Goal: Ask a question: Seek information or help from site administrators or community

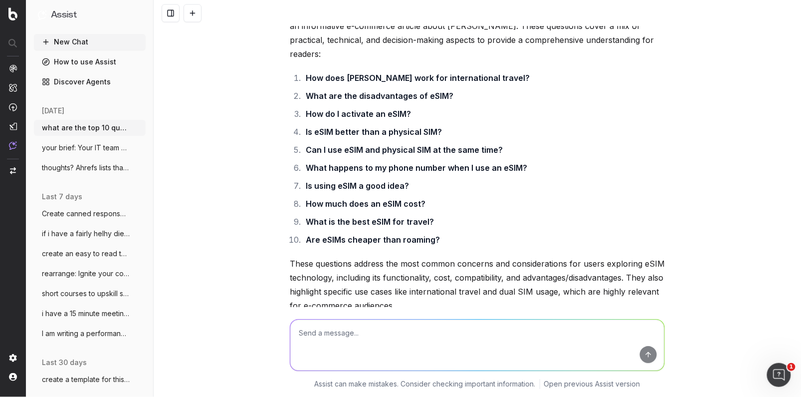
scroll to position [706, 0]
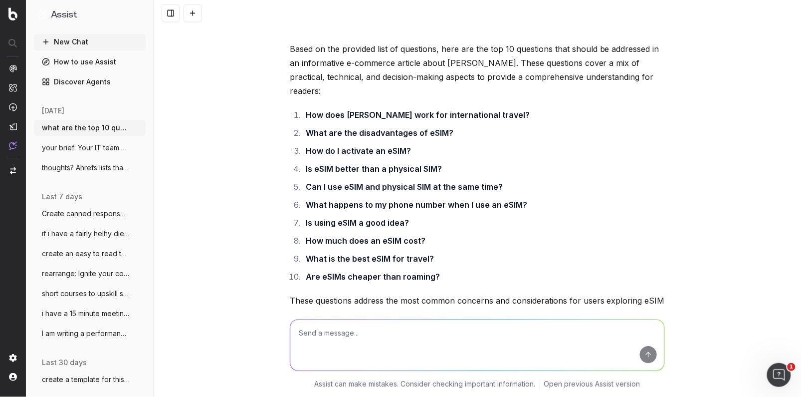
click at [500, 180] on li "Can I use eSIM and physical SIM at the same time?" at bounding box center [484, 187] width 362 height 14
drag, startPoint x: 462, startPoint y: 156, endPoint x: 490, endPoint y: 168, distance: 30.4
click at [463, 162] on li "Is eSIM better than a physical SIM?" at bounding box center [484, 169] width 362 height 14
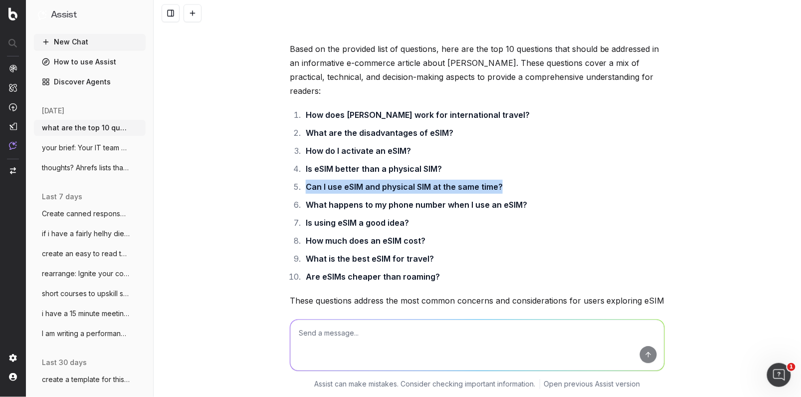
drag, startPoint x: 532, startPoint y: 169, endPoint x: 302, endPoint y: 172, distance: 230.0
click at [303, 180] on li "Can I use eSIM and physical SIM at the same time?" at bounding box center [484, 187] width 362 height 14
copy strong "Can I use eSIM and physical SIM at the same time?"
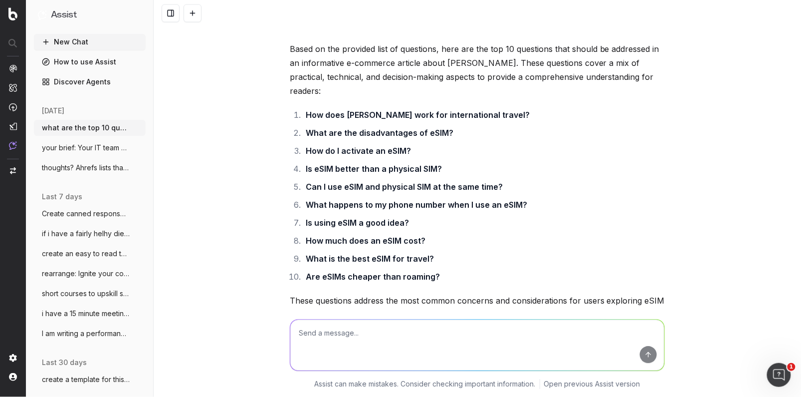
click at [329, 345] on textarea at bounding box center [477, 344] width 374 height 51
paste textarea "Heading (2-4 words): Might be a product category, product model or a product fe…"
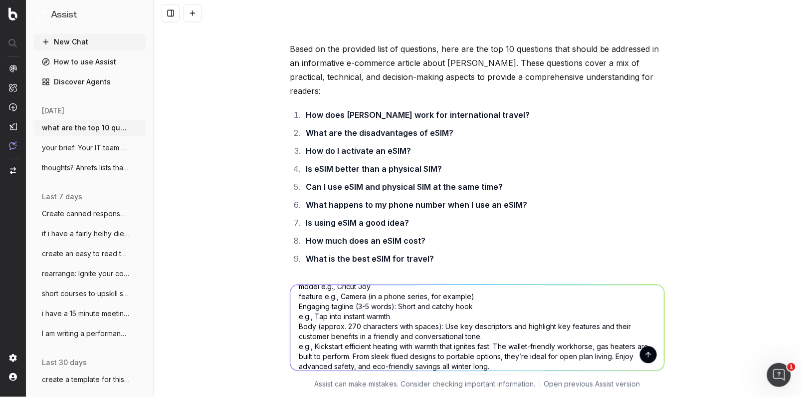
scroll to position [7, 0]
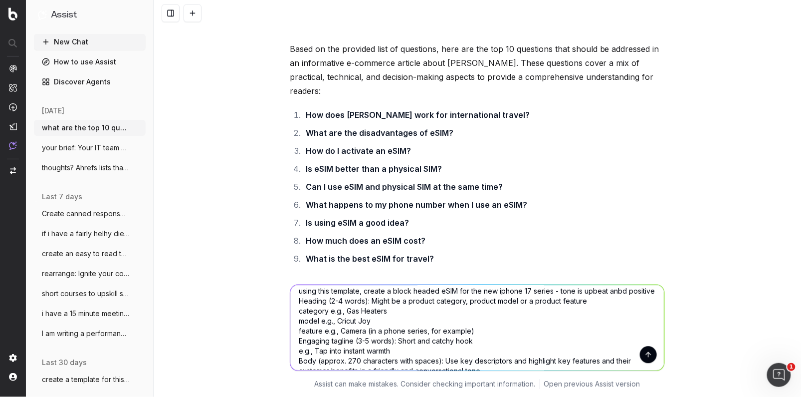
type textarea "using this template, create a block headed eSIM for the new iphone 17 series - …"
click at [650, 356] on button "submit" at bounding box center [648, 354] width 17 height 17
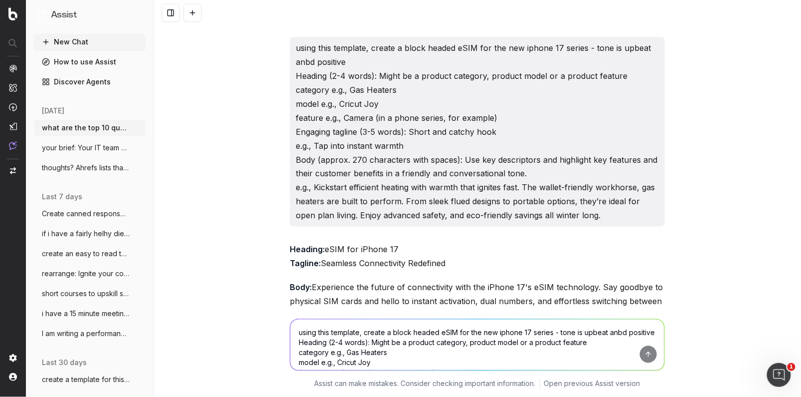
scroll to position [1672, 0]
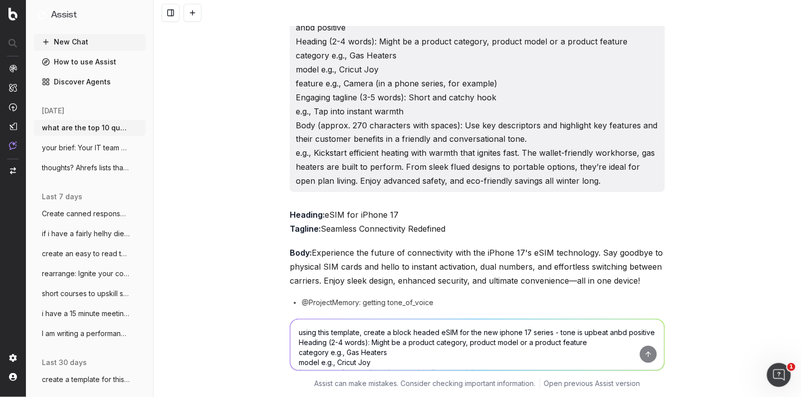
click at [307, 334] on textarea "using this template, create a block headed eSIM for the new iphone 17 series - …" at bounding box center [477, 344] width 374 height 51
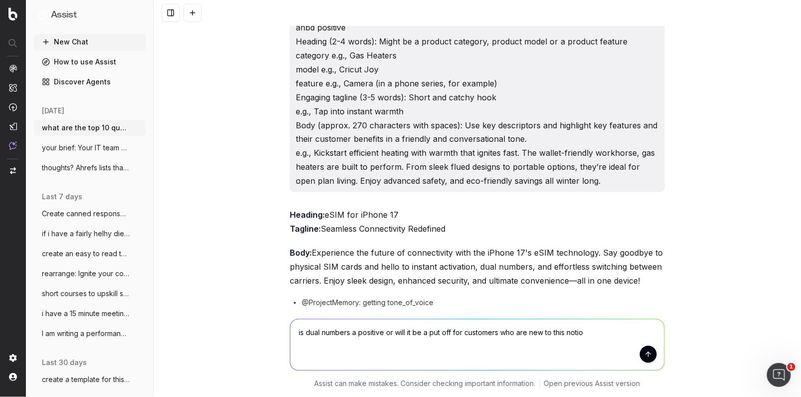
type textarea "is dual numbers a positive or will it be a put off for customers who are new to…"
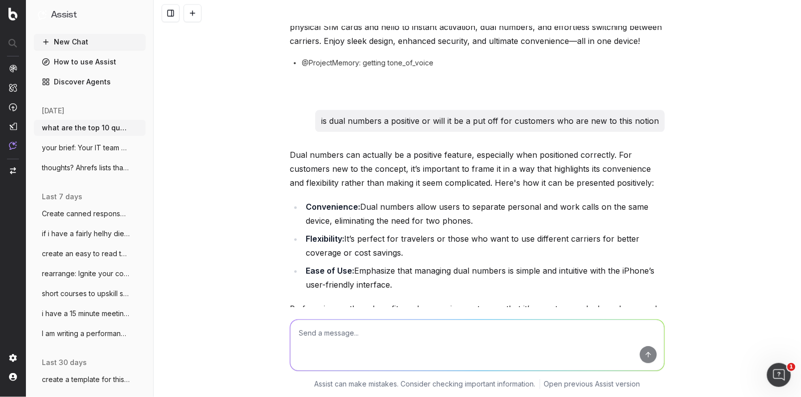
scroll to position [1935, 0]
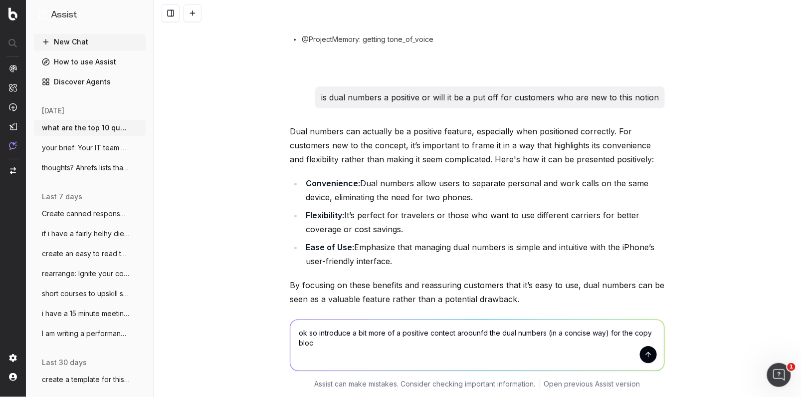
type textarea "ok so introduce a bit more of a positive contect aroounfd the dual numbers (in …"
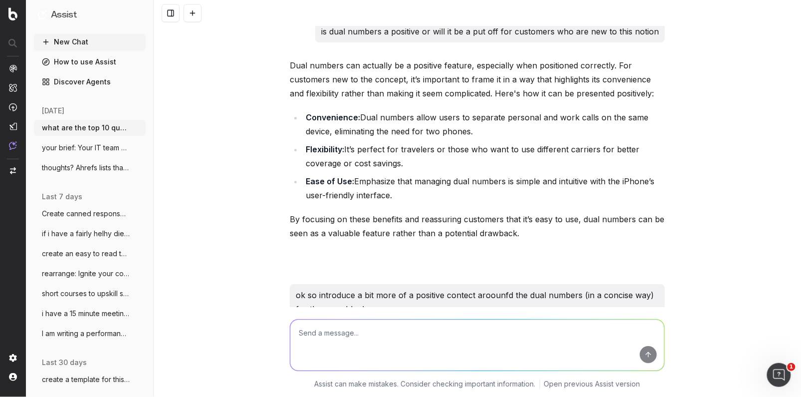
scroll to position [2125, 0]
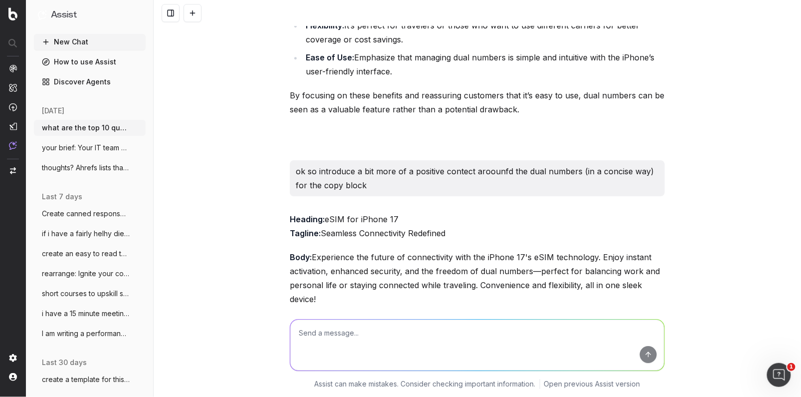
drag, startPoint x: 465, startPoint y: 254, endPoint x: 454, endPoint y: 254, distance: 10.5
click at [463, 255] on p "Body: Experience the future of connectivity with the iPhone 17's eSIM technolog…" at bounding box center [477, 278] width 375 height 56
drag, startPoint x: 320, startPoint y: 257, endPoint x: 313, endPoint y: 214, distance: 44.0
click at [313, 250] on p "Body: Experience the future of connectivity with the iPhone 17's eSIM technolog…" at bounding box center [477, 278] width 375 height 56
click at [512, 250] on p "Body: Experience the future of connectivity with the iPhone 17's eSIM technolog…" at bounding box center [477, 278] width 375 height 56
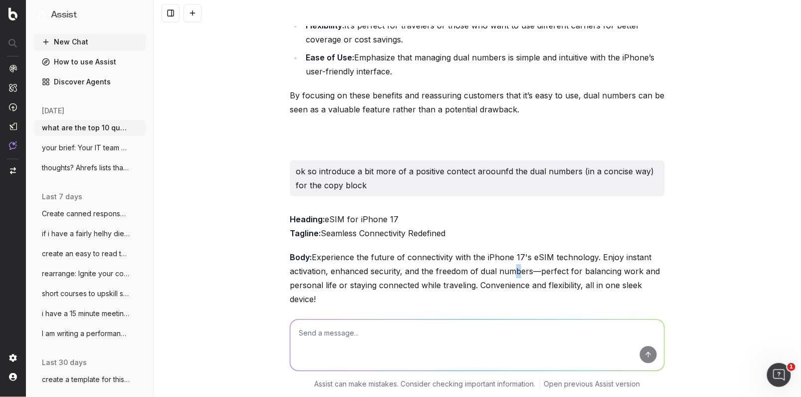
drag, startPoint x: 359, startPoint y: 262, endPoint x: 314, endPoint y: 213, distance: 66.7
click at [314, 250] on p "Body: Experience the future of connectivity with the iPhone 17's eSIM technolog…" at bounding box center [477, 278] width 375 height 56
copy p "Experience the future of connectivity with the iPhone 17's eSIM technology. Enj…"
click at [313, 336] on textarea at bounding box center [477, 344] width 374 height 51
paste textarea "Experience the future of connectivity with the iPhone 17's eSIM technology. Enj…"
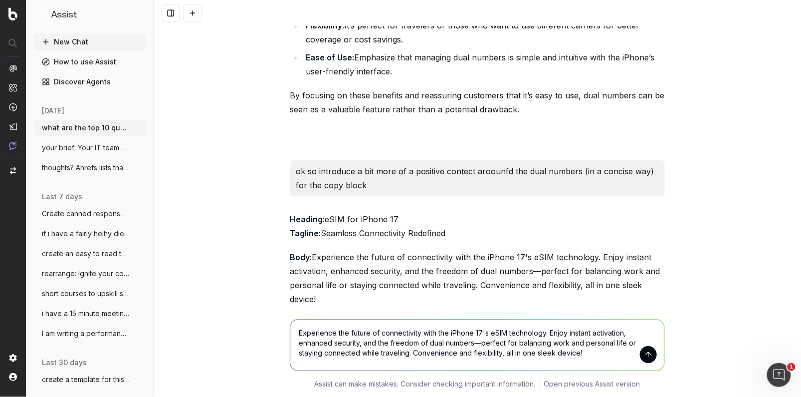
drag, startPoint x: 490, startPoint y: 332, endPoint x: 439, endPoint y: 331, distance: 51.4
click at [442, 331] on textarea "Experience the future of connectivity with the iPhone 17's eSIM technology. Enj…" at bounding box center [477, 344] width 374 height 51
drag, startPoint x: 403, startPoint y: 341, endPoint x: 395, endPoint y: 341, distance: 8.0
click at [396, 341] on textarea "Experience the future of connectivity with eSIM technology. Enjoy instant activ…" at bounding box center [477, 344] width 374 height 51
click at [338, 340] on textarea "Experience the future of connectivity with eSIM technology. Enjoy instant activ…" at bounding box center [477, 344] width 374 height 51
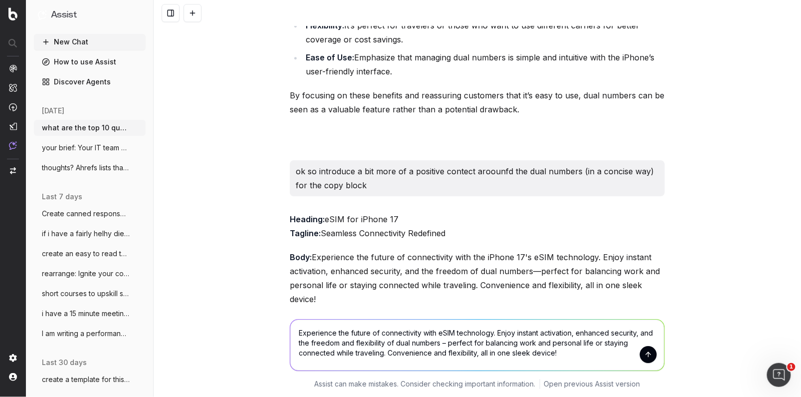
drag, startPoint x: 592, startPoint y: 342, endPoint x: 551, endPoint y: 338, distance: 41.1
click at [552, 340] on textarea "Experience the future of connectivity with eSIM technology. Enjoy instant activ…" at bounding box center [477, 344] width 374 height 51
drag, startPoint x: 316, startPoint y: 350, endPoint x: 316, endPoint y: 357, distance: 7.5
click at [315, 350] on textarea "Experience the future of connectivity with eSIM technology. Enjoy instant activ…" at bounding box center [477, 344] width 374 height 51
drag, startPoint x: 506, startPoint y: 355, endPoint x: 309, endPoint y: 330, distance: 198.6
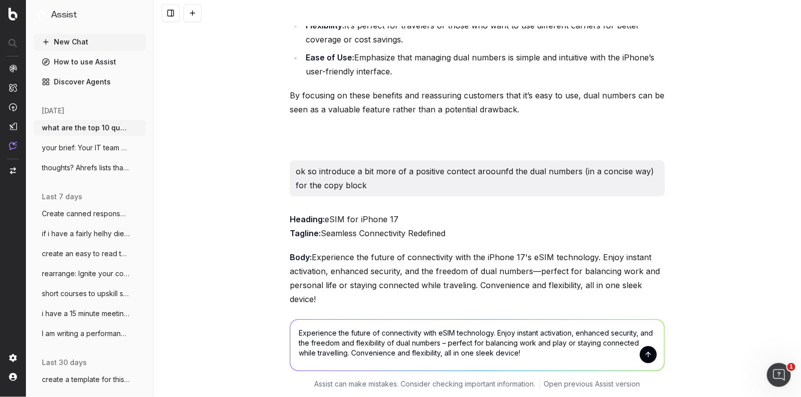
click at [290, 326] on div "Experience the future of connectivity with eSIM technology. Enjoy instant activ…" at bounding box center [477, 345] width 375 height 52
drag, startPoint x: 343, startPoint y: 339, endPoint x: 327, endPoint y: 340, distance: 15.5
click at [331, 340] on textarea "Experience the future of connectivity with eSIM technology. Enjoy instant activ…" at bounding box center [477, 344] width 374 height 51
click at [300, 331] on textarea "Experience the future of connectivity with eSIM technology. Enjoy instant activ…" at bounding box center [477, 344] width 374 height 51
click at [299, 331] on textarea "Experience the future of connectivity with eSIM technology. Enjoy instant activ…" at bounding box center [477, 344] width 374 height 51
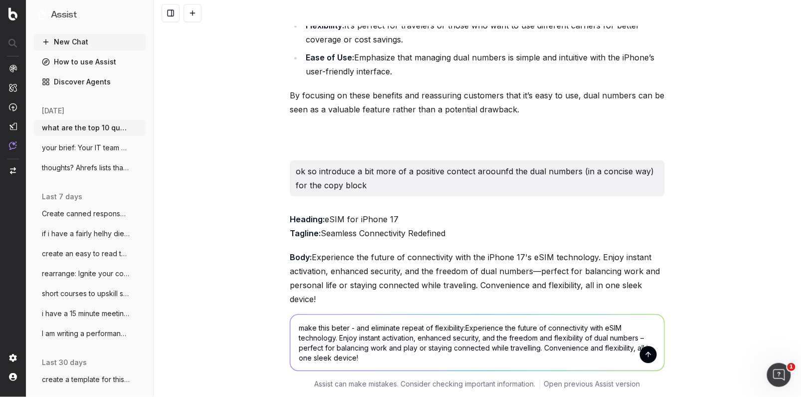
type textarea "make this beter - and eliminate repeat of flexibility: Experience the future of…"
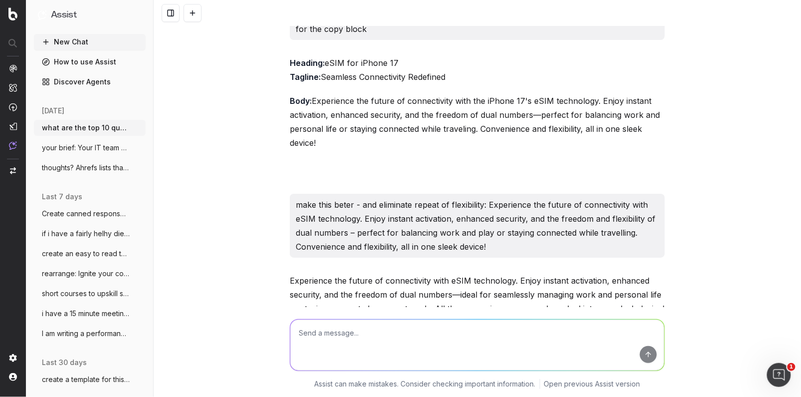
scroll to position [2290, 0]
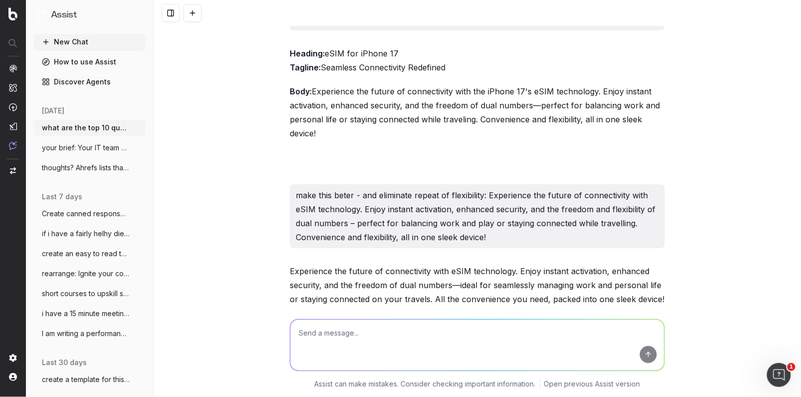
click at [617, 316] on div at bounding box center [477, 325] width 375 height 18
click at [351, 333] on textarea at bounding box center [477, 344] width 374 height 51
type textarea "the last line is too generalised - keep it laser focused on esim technology/fun…"
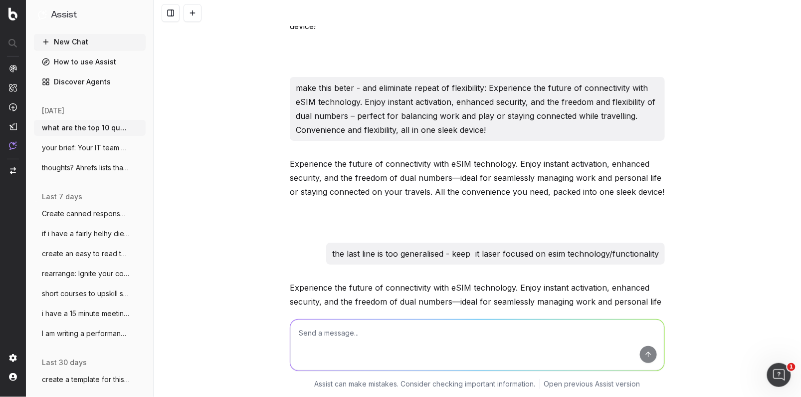
scroll to position [2408, 0]
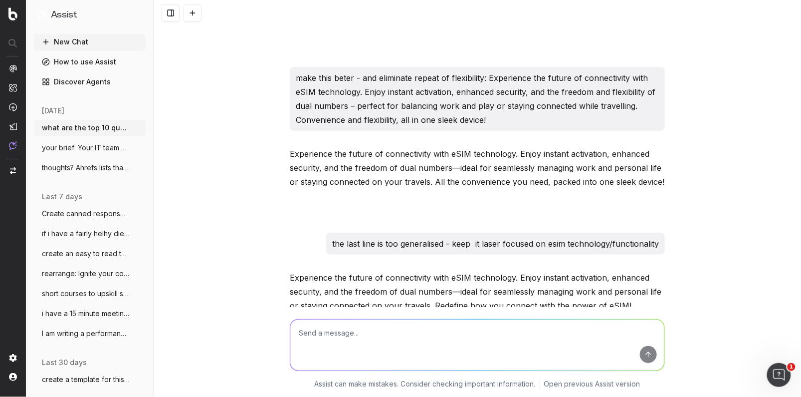
drag, startPoint x: 573, startPoint y: 285, endPoint x: 596, endPoint y: 278, distance: 24.6
click at [576, 322] on div at bounding box center [477, 331] width 375 height 18
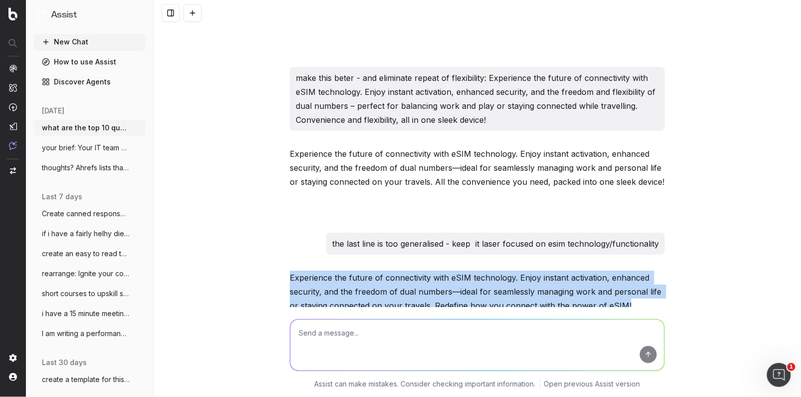
drag, startPoint x: 627, startPoint y: 263, endPoint x: 267, endPoint y: 235, distance: 360.8
click at [267, 235] on div "Based on the provided list of questions, here are the top 10 questions that sho…" at bounding box center [478, 198] width 648 height 397
copy p "Experience the future of connectivity with eSIM technology. Enjoy instant activ…"
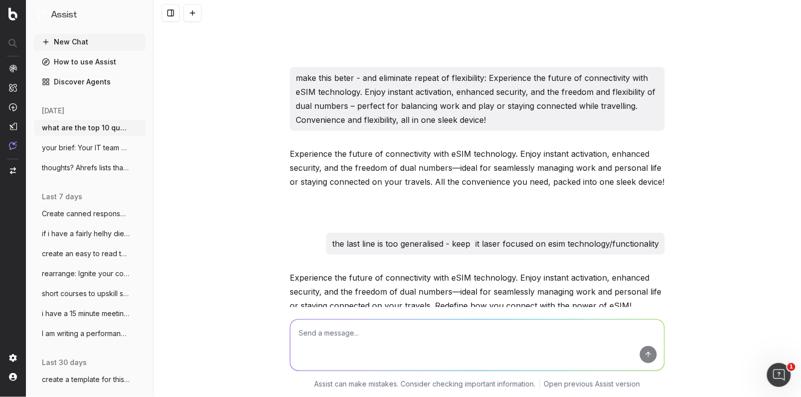
click at [299, 335] on textarea at bounding box center [477, 344] width 374 height 51
paste textarea "Experience the future of connectivity with eSIM technology. Enjoy instant activ…"
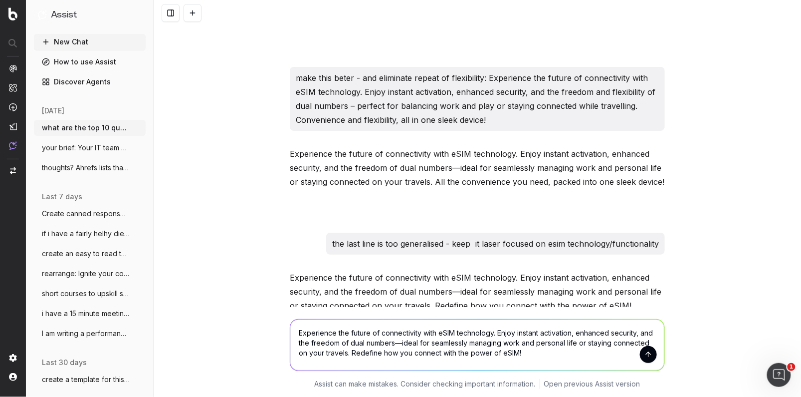
drag, startPoint x: 401, startPoint y: 340, endPoint x: 394, endPoint y: 341, distance: 7.1
click at [394, 341] on textarea "Experience the future of connectivity with eSIM technology. Enjoy instant activ…" at bounding box center [477, 344] width 374 height 51
drag, startPoint x: 574, startPoint y: 341, endPoint x: 538, endPoint y: 341, distance: 35.9
click at [538, 341] on textarea "Experience the future of connectivity with eSIM technology. Enjoy instant activ…" at bounding box center [477, 344] width 374 height 51
click at [297, 331] on textarea "Experience the future of connectivity with eSIM technology. Enjoy instant activ…" at bounding box center [477, 344] width 374 height 51
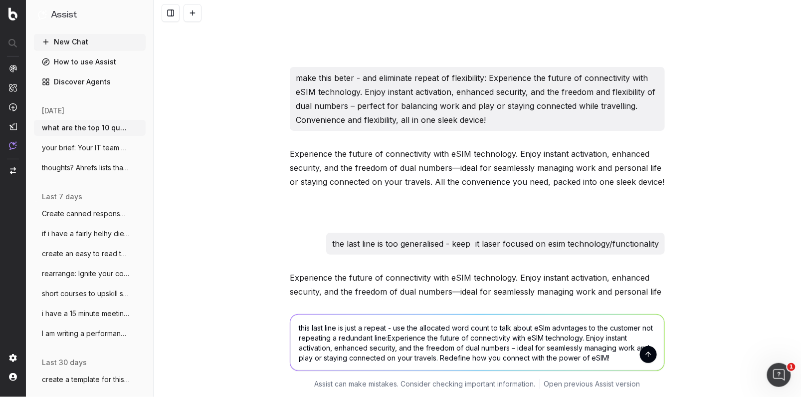
type textarea "this last line is just a repeat - use the allocated word count to talk about eS…"
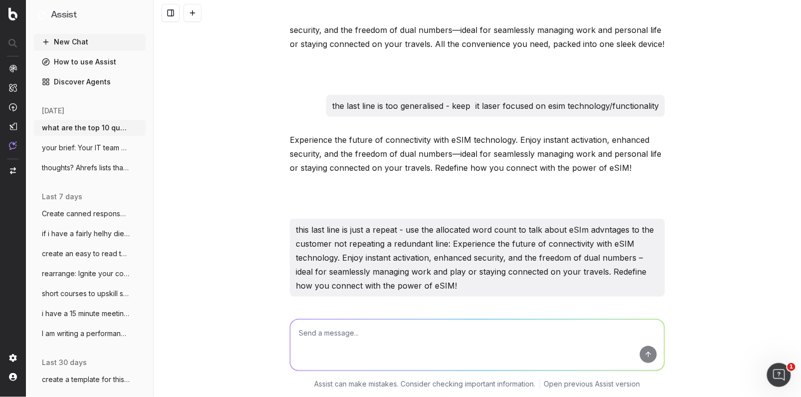
scroll to position [2588, 0]
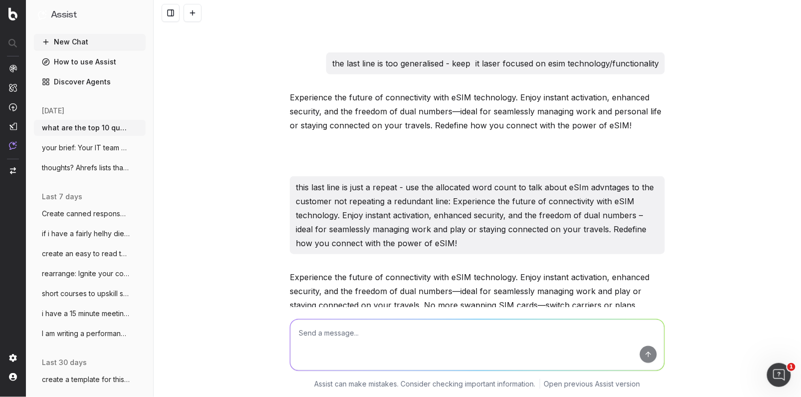
click at [415, 336] on div at bounding box center [477, 345] width 375 height 18
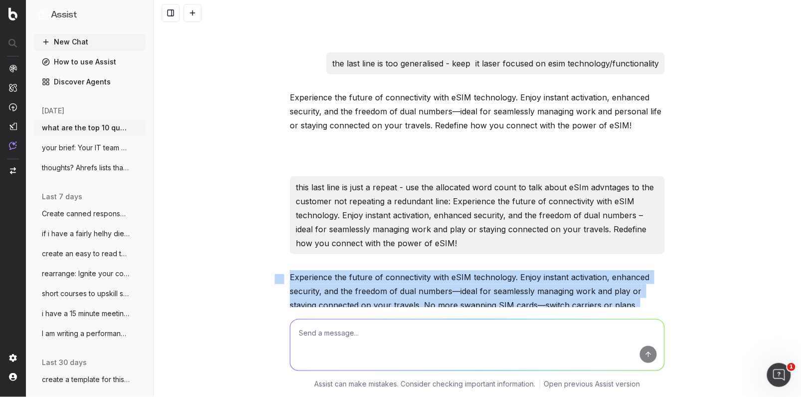
drag, startPoint x: 408, startPoint y: 274, endPoint x: 287, endPoint y: 233, distance: 127.5
click at [285, 232] on div "Based on the provided list of questions, here are the top 10 questions that sho…" at bounding box center [478, 198] width 648 height 397
copy p "Experience the future of connectivity with eSIM technology. Enjoy instant activ…"
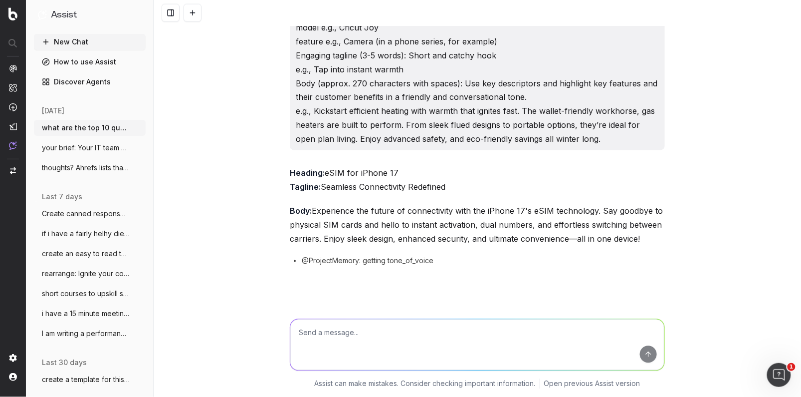
scroll to position [1712, 0]
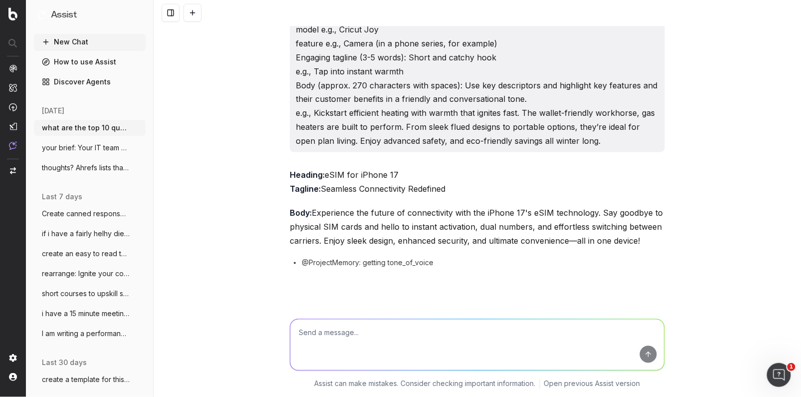
click at [334, 335] on textarea at bounding box center [477, 344] width 374 height 51
paste textarea "Experience the future of connectivity with eSIM technology. Enjoy instant activ…"
type textarea "reduce word count to about 270 characters with spaved: Experience the future of…"
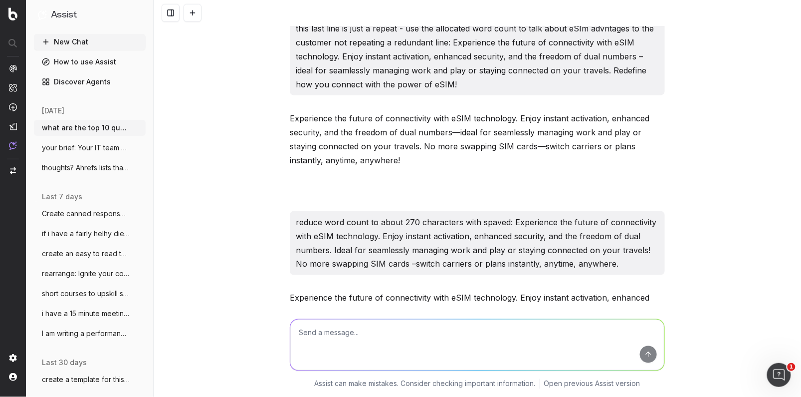
scroll to position [2750, 0]
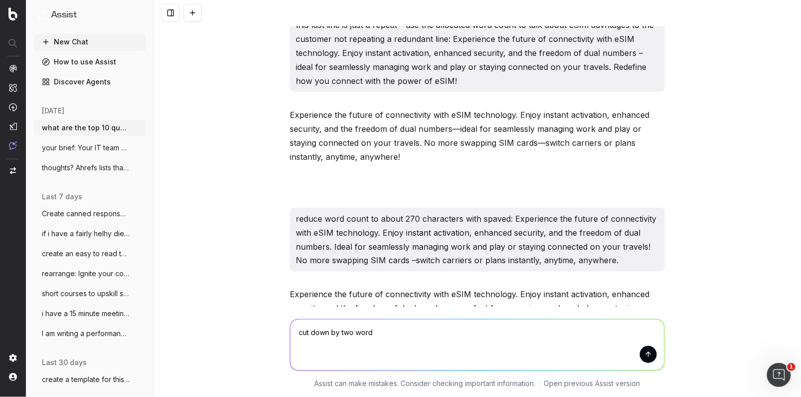
type textarea "cut down by two words"
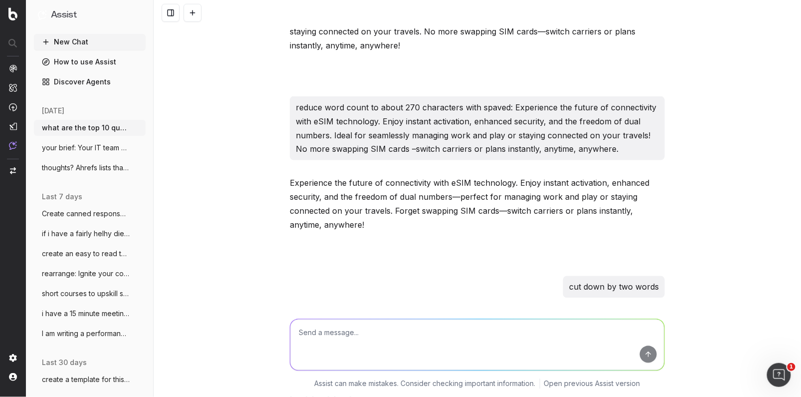
scroll to position [2888, 0]
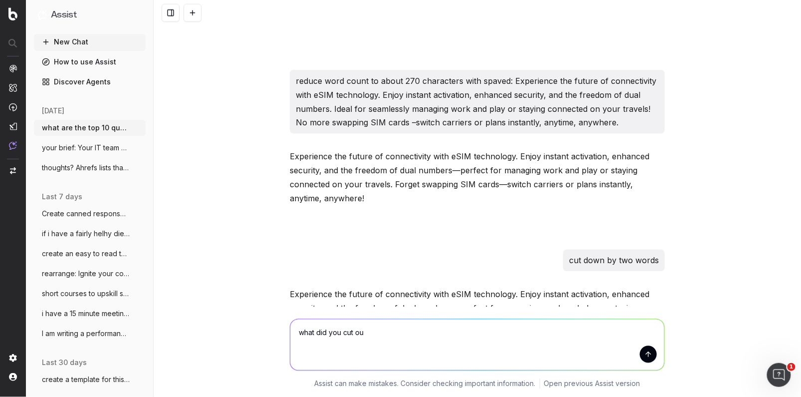
type textarea "what did you cut out"
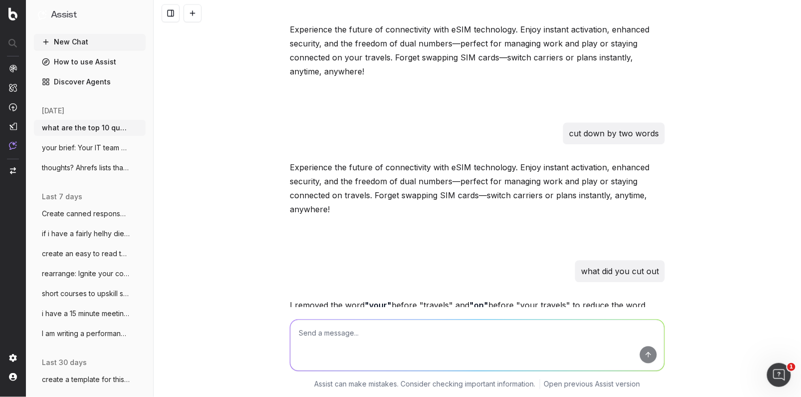
scroll to position [3016, 0]
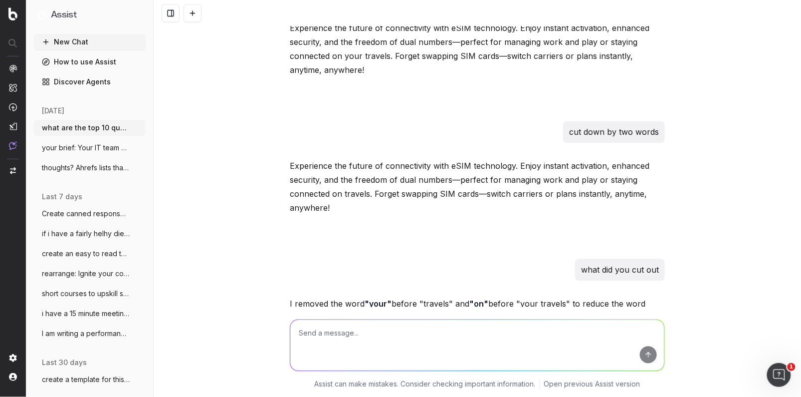
click at [404, 327] on textarea at bounding box center [477, 344] width 374 height 51
type textarea "no thats wrong"
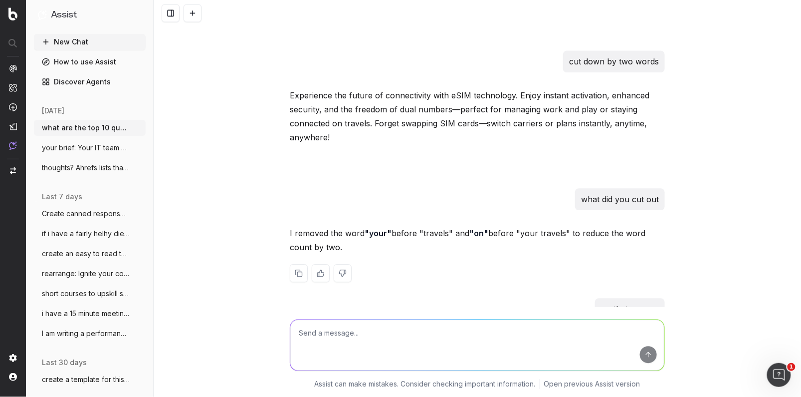
scroll to position [3144, 0]
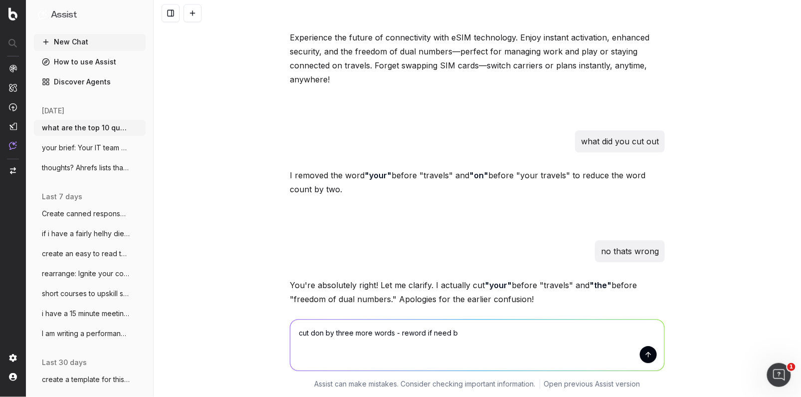
type textarea "cut don by three more words - reword if need be"
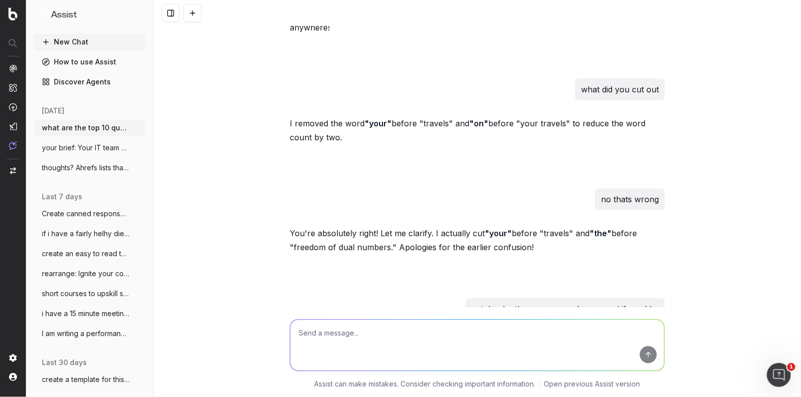
scroll to position [3268, 0]
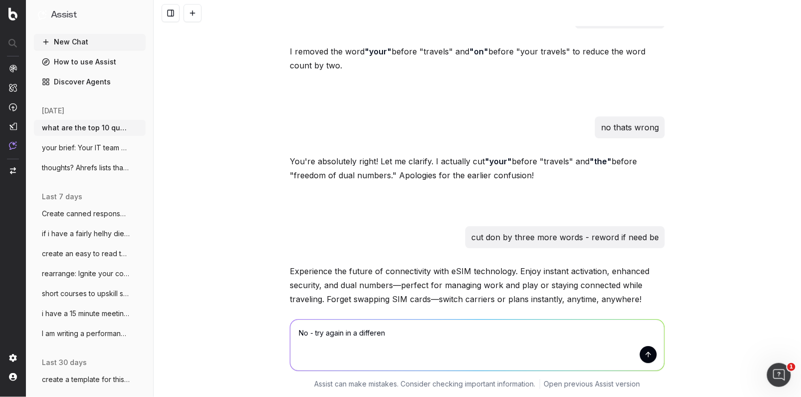
type textarea "No - try again in a different"
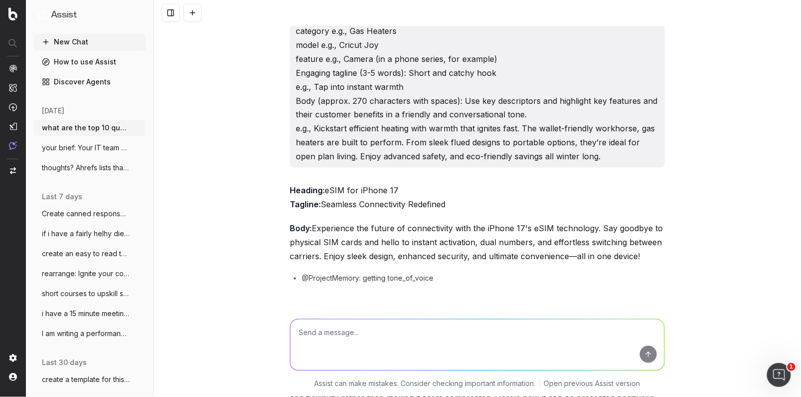
scroll to position [1732, 0]
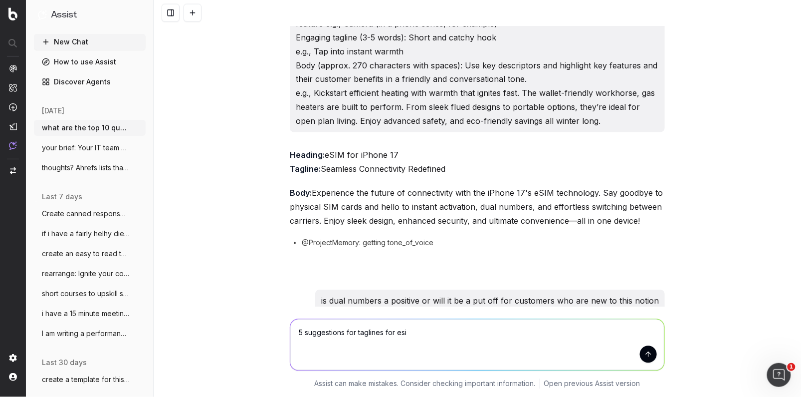
type textarea "5 suggestions for taglines for esim"
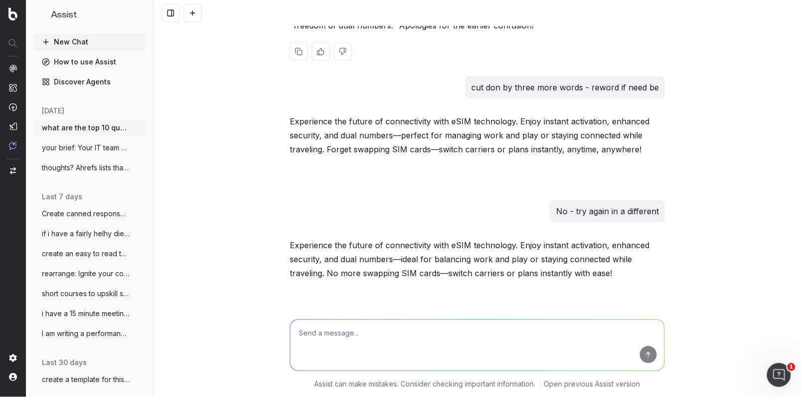
scroll to position [3563, 0]
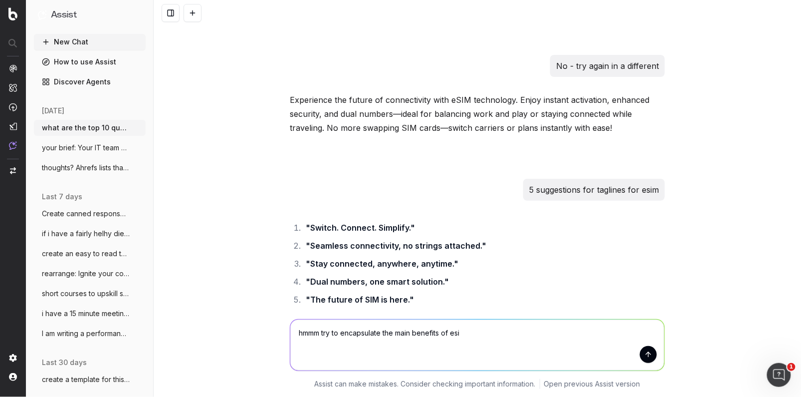
type textarea "hmmm try to encapsulate the main benefits of esim"
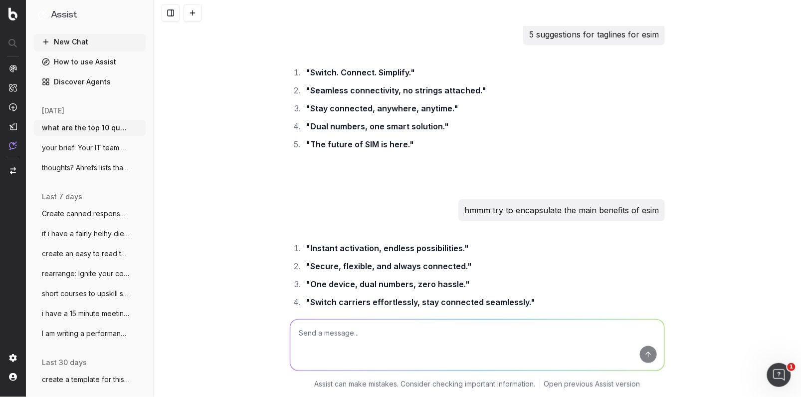
scroll to position [3720, 0]
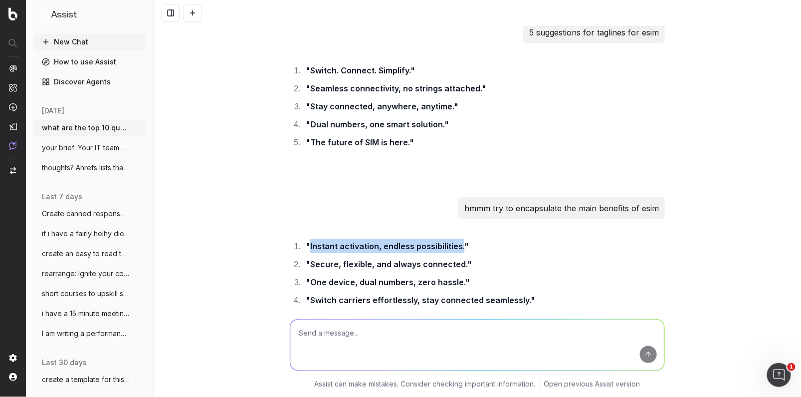
drag, startPoint x: 460, startPoint y: 202, endPoint x: 311, endPoint y: 206, distance: 149.7
click at [311, 241] on strong ""Instant activation, endless possibilities."" at bounding box center [387, 246] width 163 height 10
copy strong "nstant activation, endless possibilities."
click at [315, 340] on textarea at bounding box center [477, 344] width 374 height 51
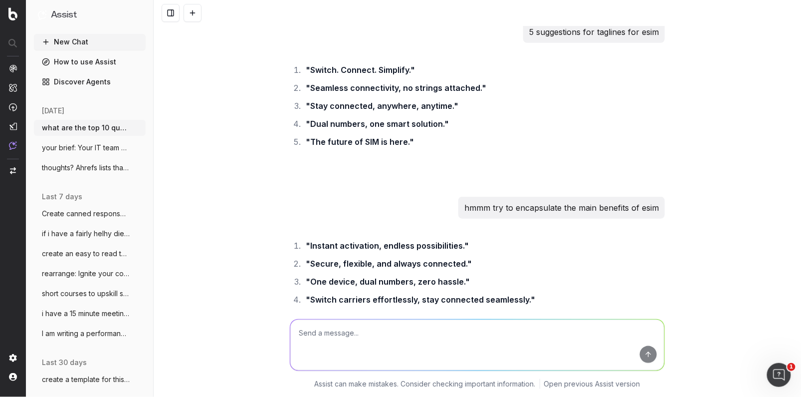
paste textarea "nstant activation, endless possibilities."
type textarea "nstant activation, endless possibilities. I like instant avtivation - 15 ore ug…"
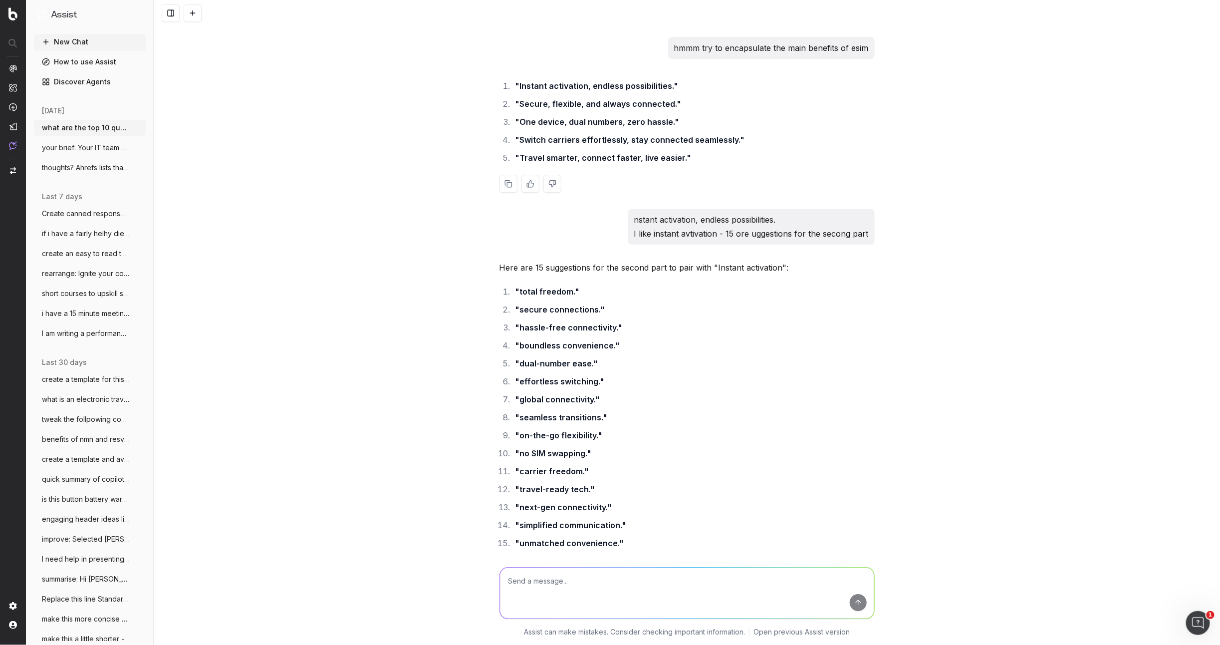
scroll to position [3880, 0]
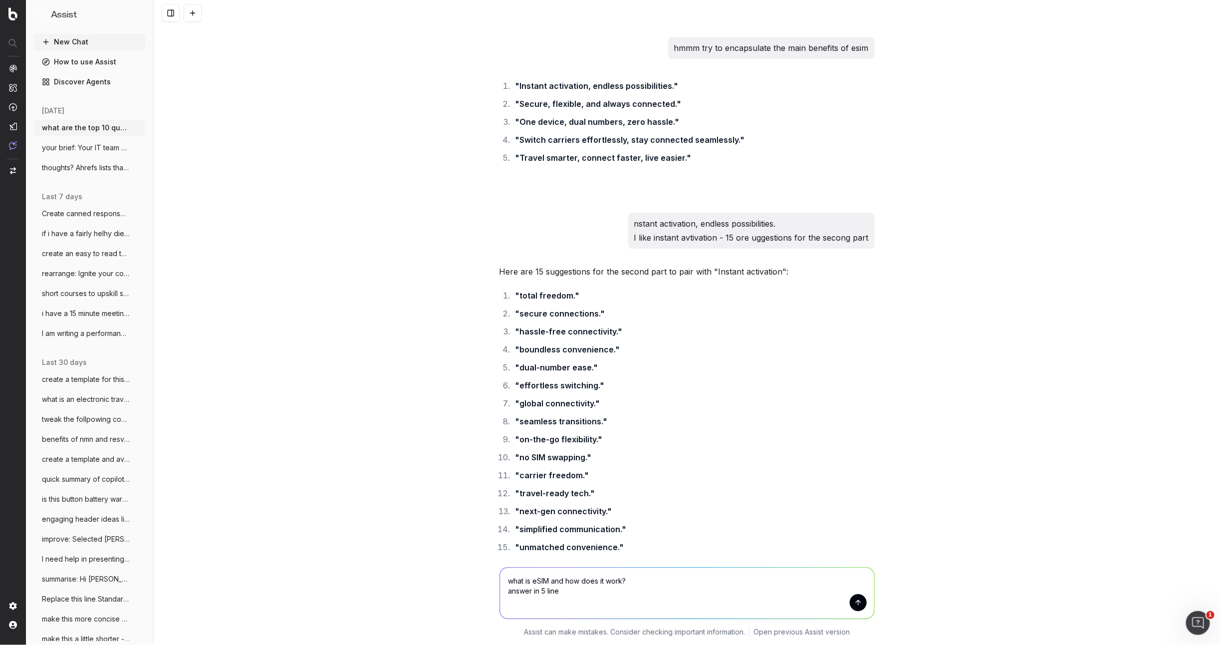
type textarea "what is eSIM and how does it work? answer in 5 lines"
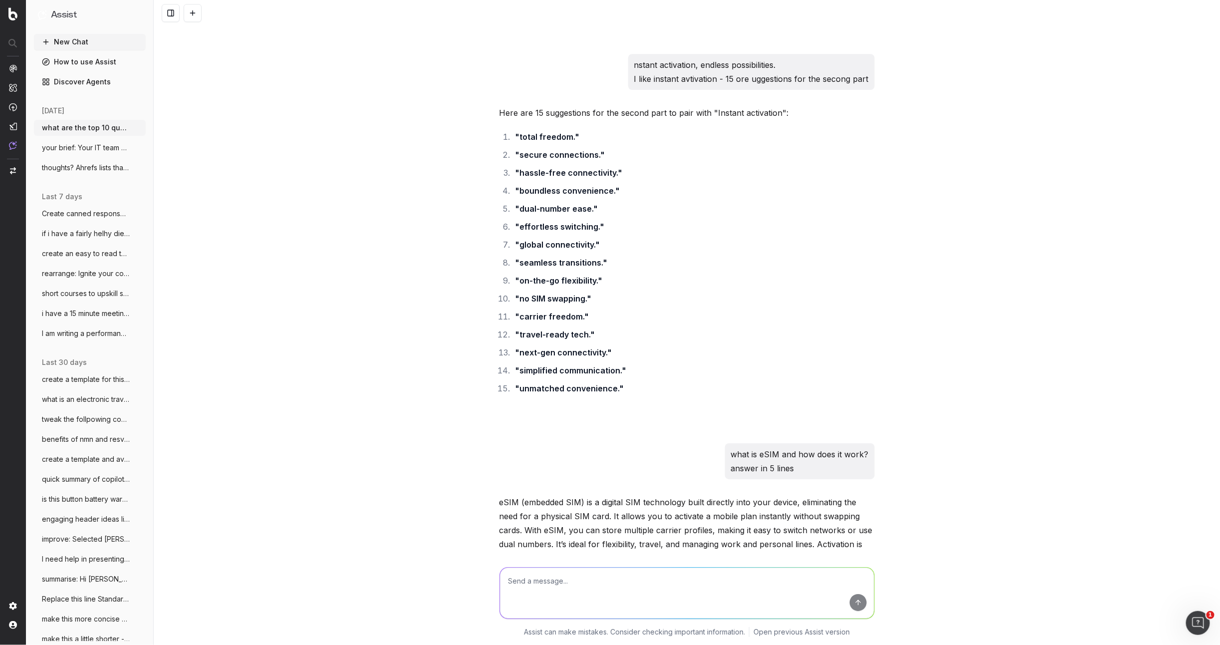
scroll to position [4050, 0]
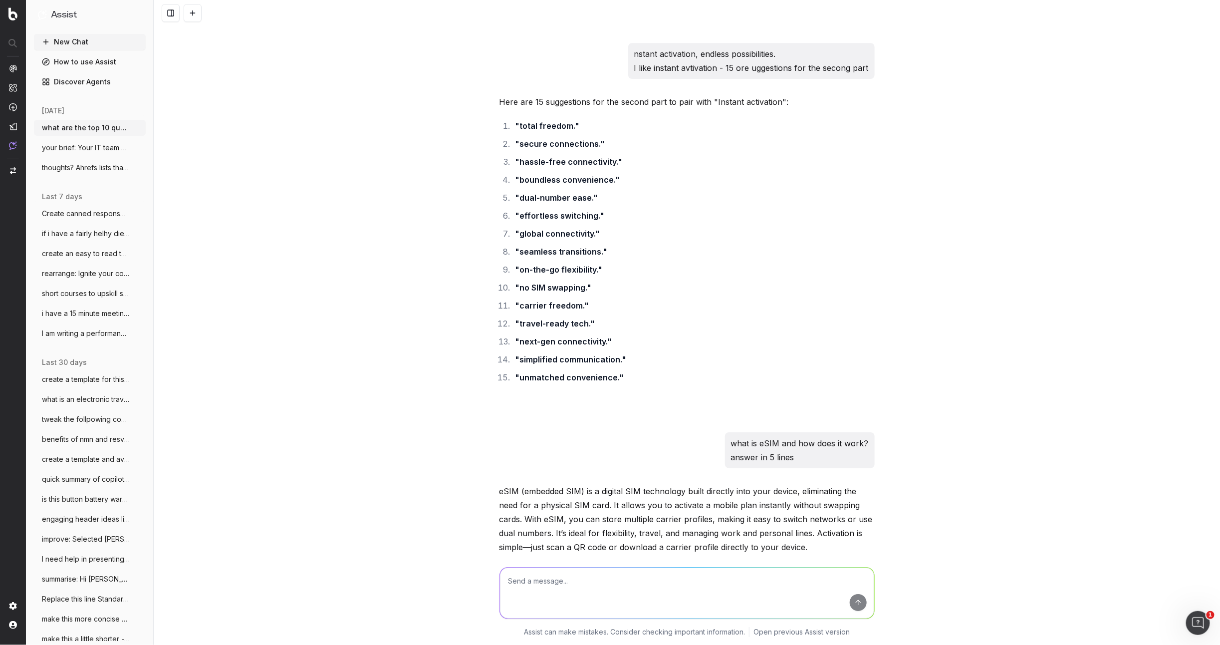
click at [744, 396] on p "eSIM (embedded SIM) is a digital SIM technology built directly into your device…" at bounding box center [686, 519] width 375 height 70
click at [801, 396] on div "eSIM (embedded SIM) is a digital SIM technology built directly into your device…" at bounding box center [686, 541] width 375 height 114
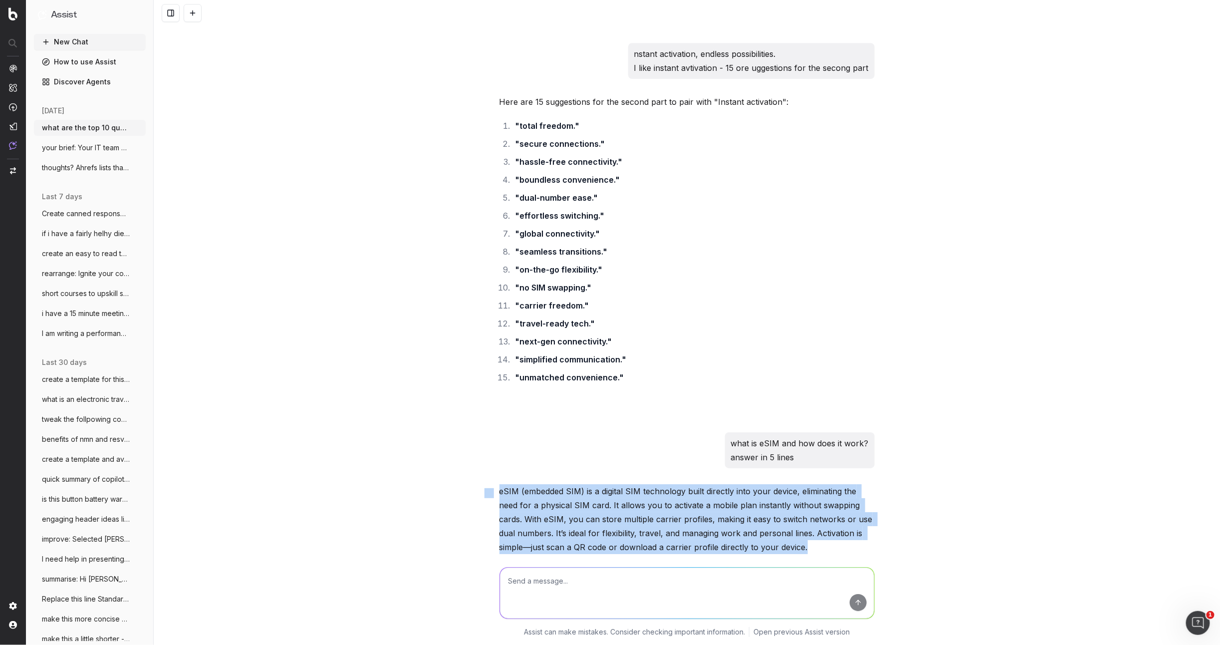
drag, startPoint x: 751, startPoint y: 509, endPoint x: 489, endPoint y: 451, distance: 268.1
copy div "eSIM (embedded SIM) is a digital SIM technology built directly into your device…"
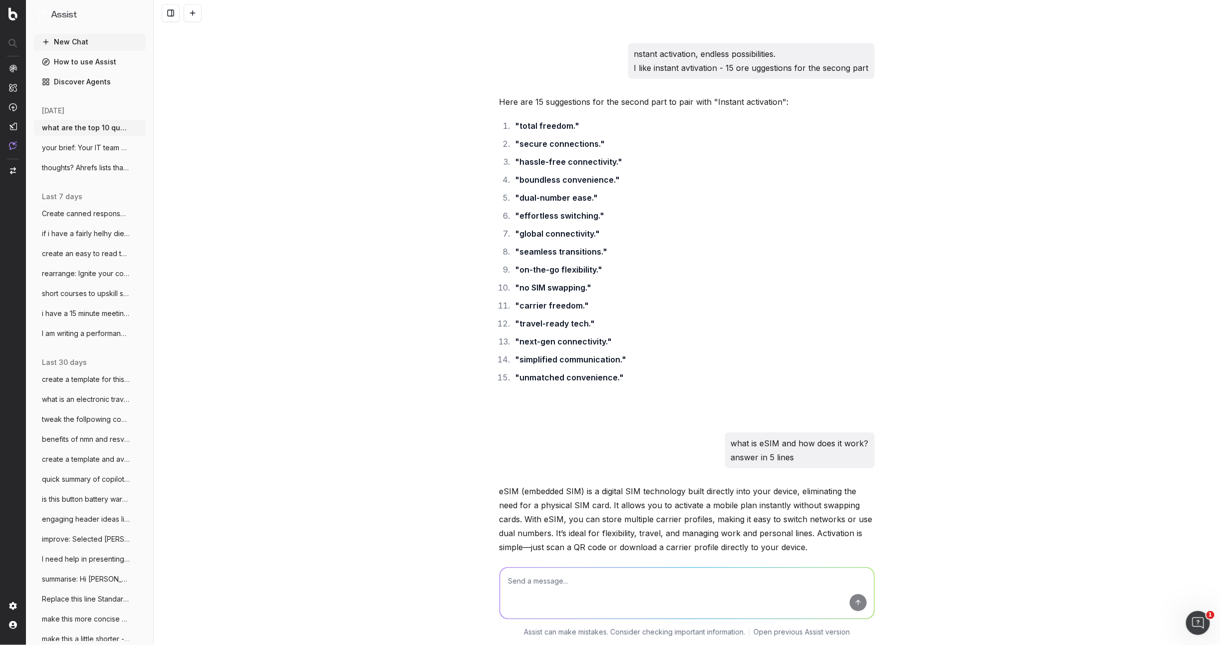
click at [518, 396] on textarea at bounding box center [687, 592] width 374 height 51
paste textarea "What is eSIM and how does it work? Eliminating the need for a physical SIM card…"
type textarea "another option for 'lines': What is eSIM and how does it work? Eliminating the …"
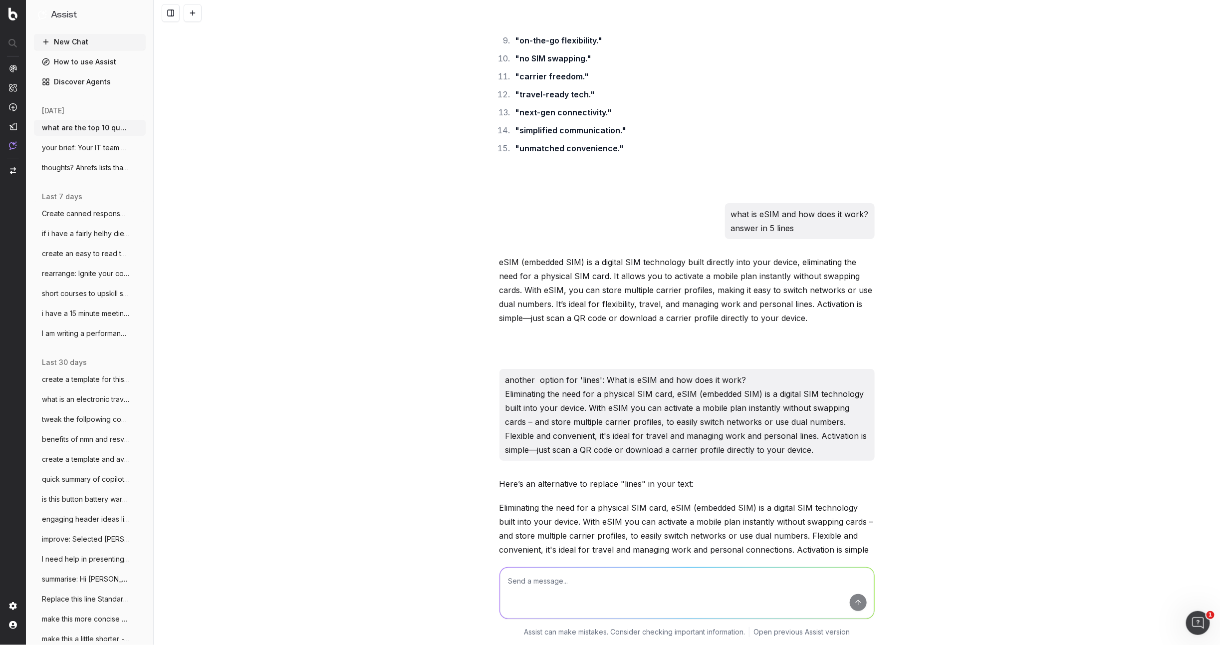
scroll to position [4296, 0]
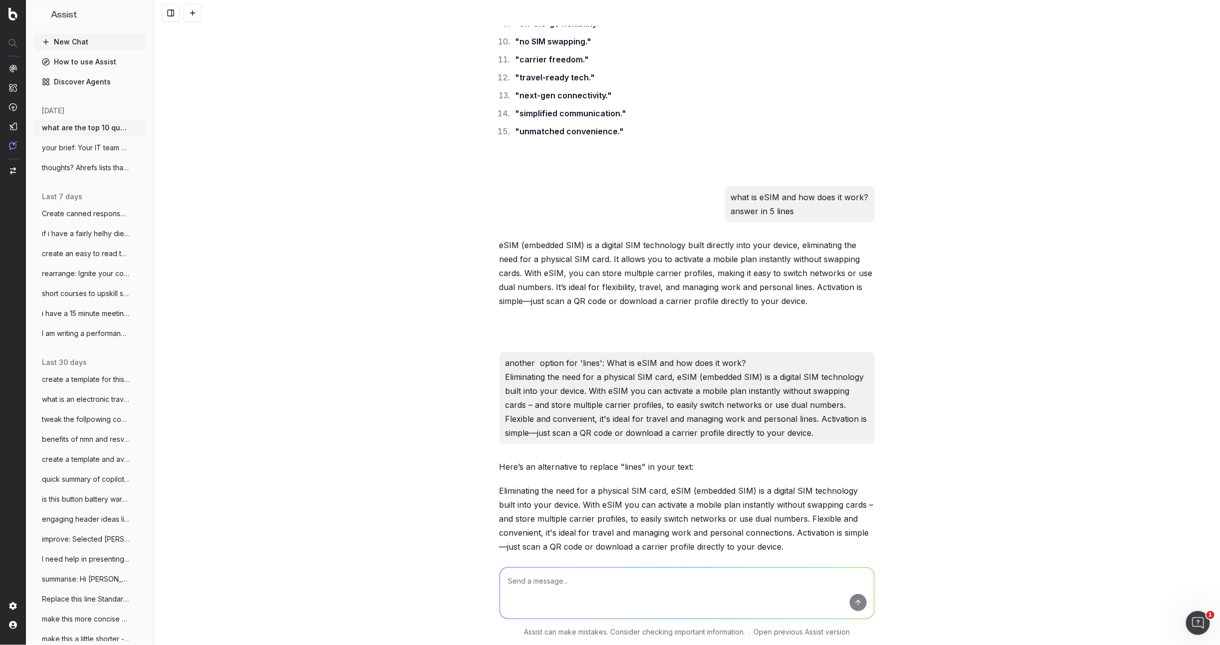
click at [651, 396] on p "Eliminating the need for a physical SIM card, eSIM (embedded SIM) is a digital …" at bounding box center [686, 518] width 375 height 70
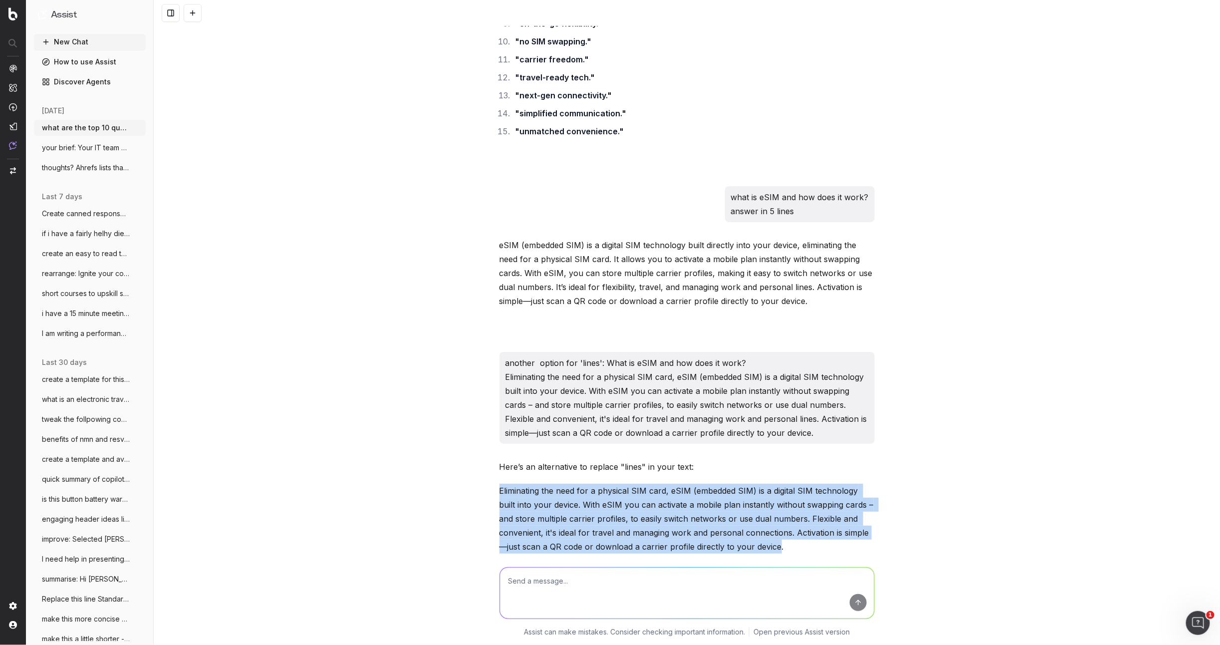
drag, startPoint x: 771, startPoint y: 505, endPoint x: 494, endPoint y: 451, distance: 281.5
click at [494, 396] on div "Based on the provided list of questions, here are the top 10 questions that sho…" at bounding box center [687, 322] width 1066 height 645
copy p "Eliminating the need for a physical SIM card, eSIM (embedded SIM) is a digital …"
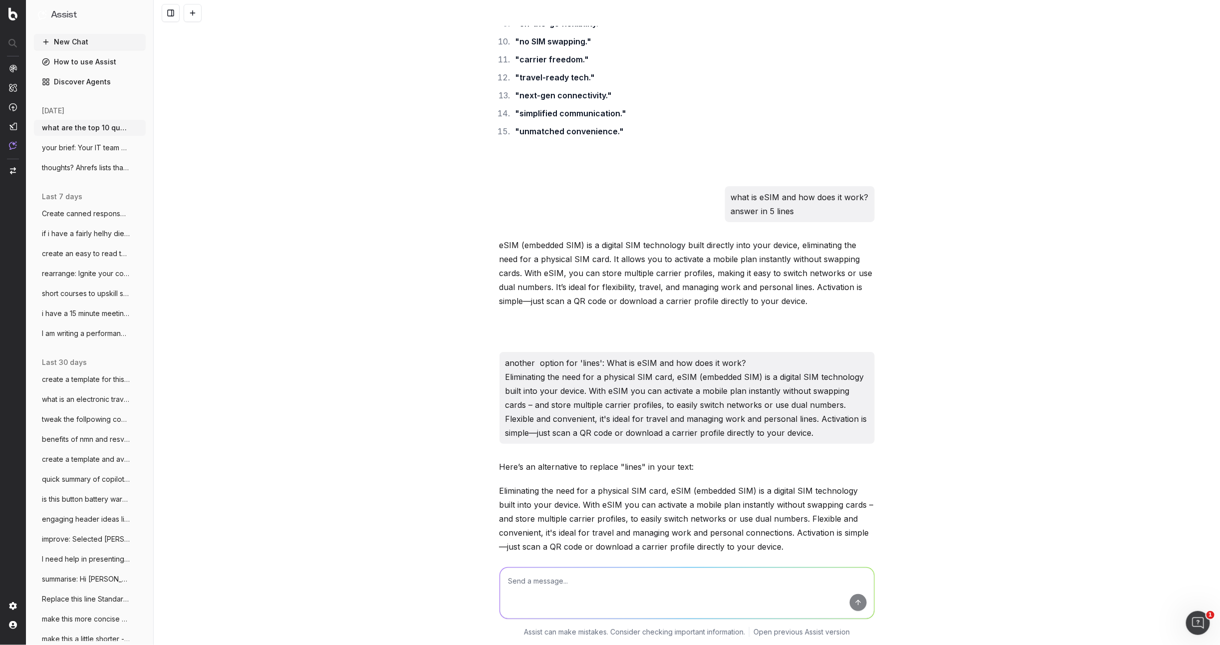
drag, startPoint x: 528, startPoint y: 585, endPoint x: 518, endPoint y: 587, distance: 10.1
click at [524, 396] on textarea at bounding box center [687, 592] width 374 height 51
paste textarea "Eliminating the need for a physical SIM card, eSIM (embedded SIM) is a digital …"
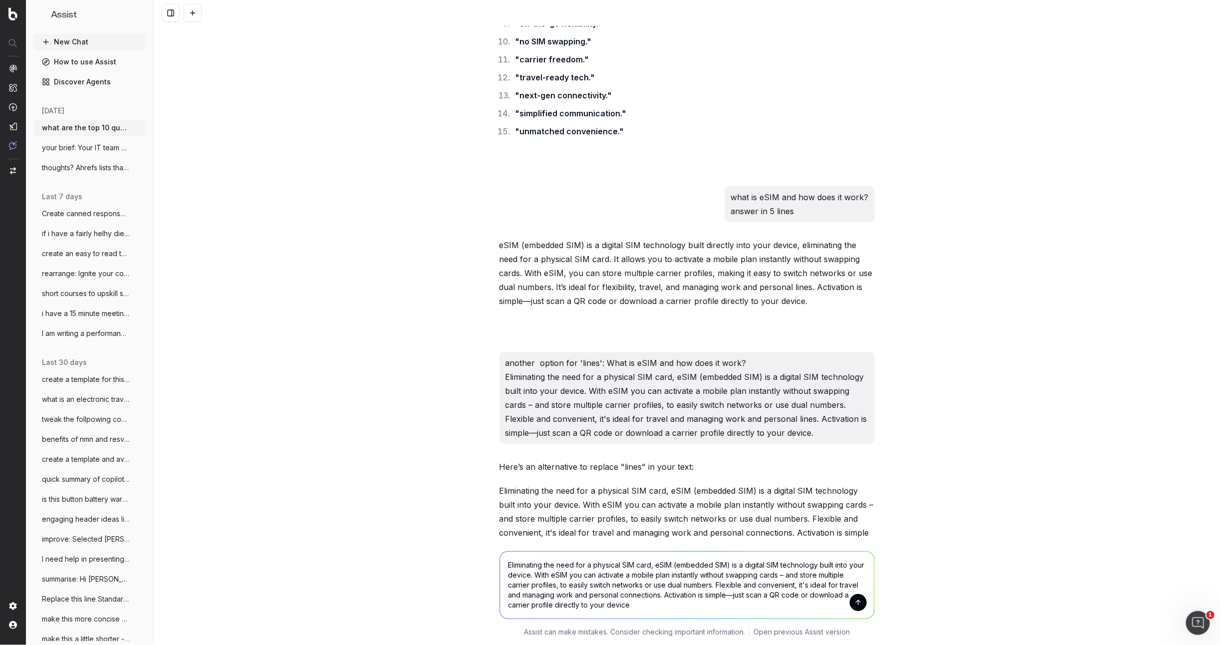
click at [523, 396] on textarea "Eliminating the need for a physical SIM card, eSIM (embedded SIM) is a digital …" at bounding box center [687, 584] width 374 height 67
click at [508, 396] on textarea "Eliminating the need for a physical SIM card, eSIM (embedded SIM) is a digital …" at bounding box center [687, 584] width 374 height 67
type textarea "I dont like connections: Eliminating the need for a physical SIM card, eSIM (em…"
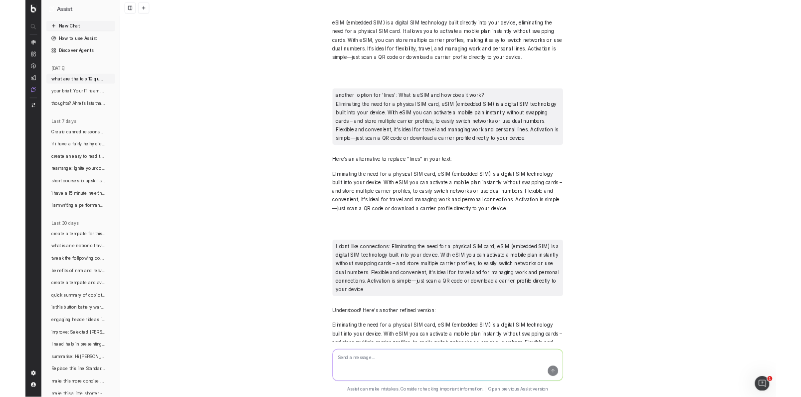
scroll to position [4541, 0]
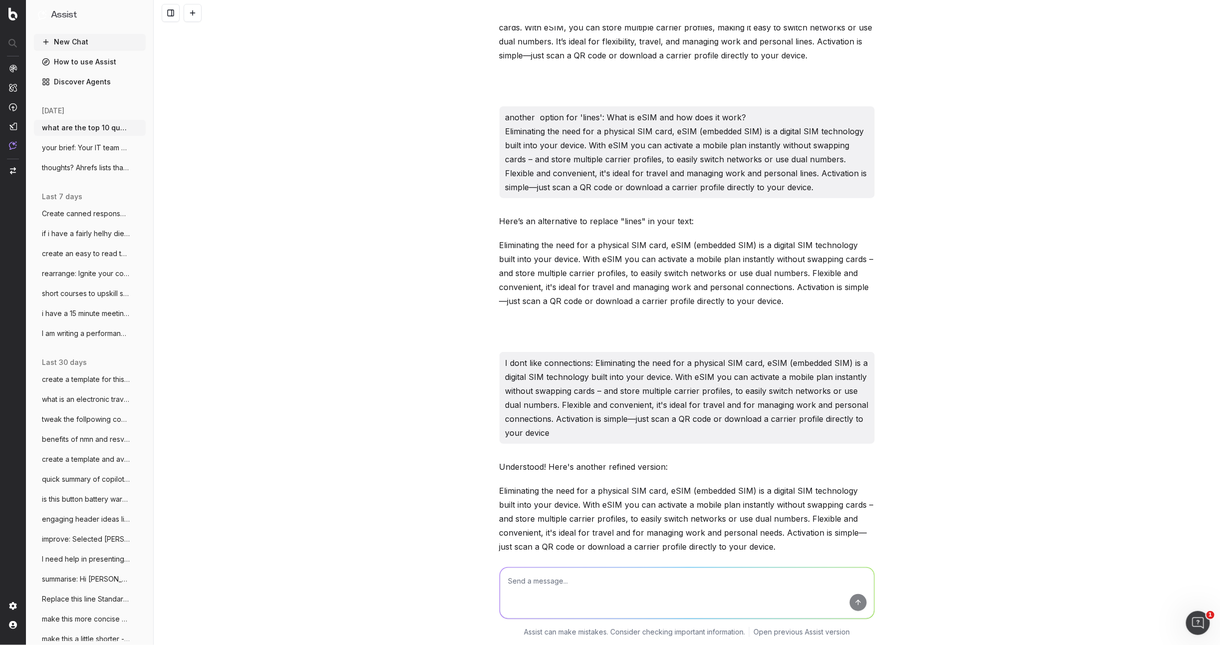
drag, startPoint x: 743, startPoint y: 484, endPoint x: 754, endPoint y: 492, distance: 13.5
click at [743, 396] on p "Eliminating the need for a physical SIM card, eSIM (embedded SIM) is a digital …" at bounding box center [686, 518] width 375 height 70
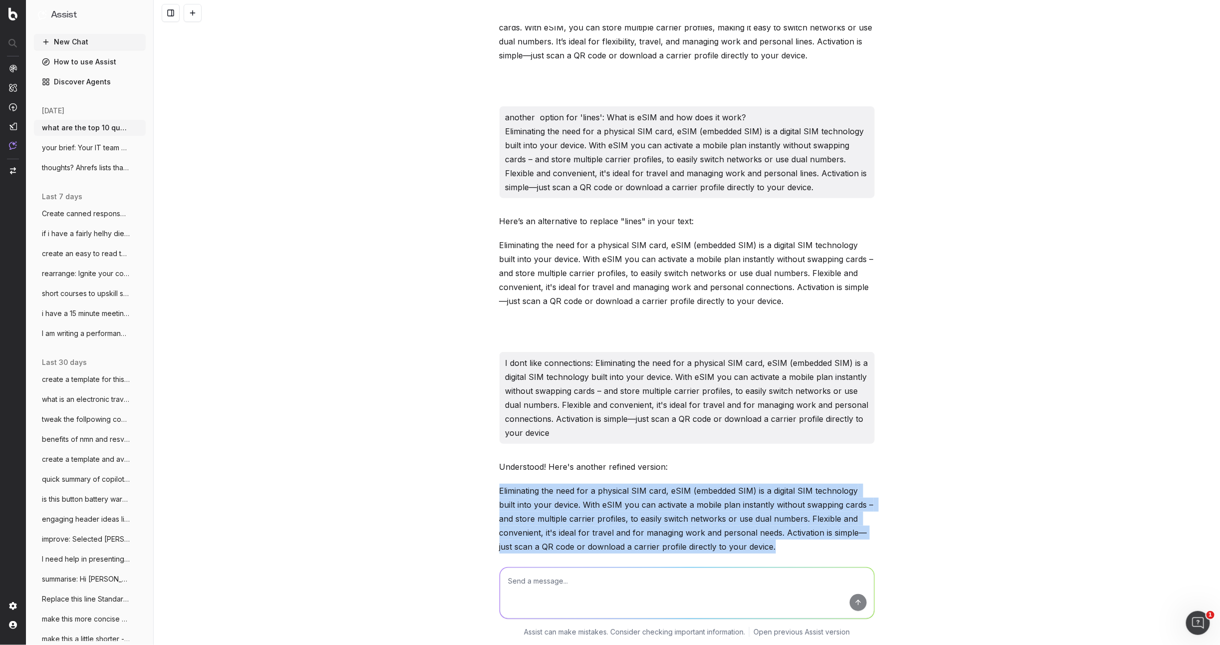
drag, startPoint x: 778, startPoint y: 504, endPoint x: 477, endPoint y: 444, distance: 306.3
click at [477, 396] on div "Based on the provided list of questions, here are the top 10 questions that sho…" at bounding box center [687, 322] width 1066 height 645
copy p "Eliminating the need for a physical SIM card, eSIM (embedded SIM) is a digital …"
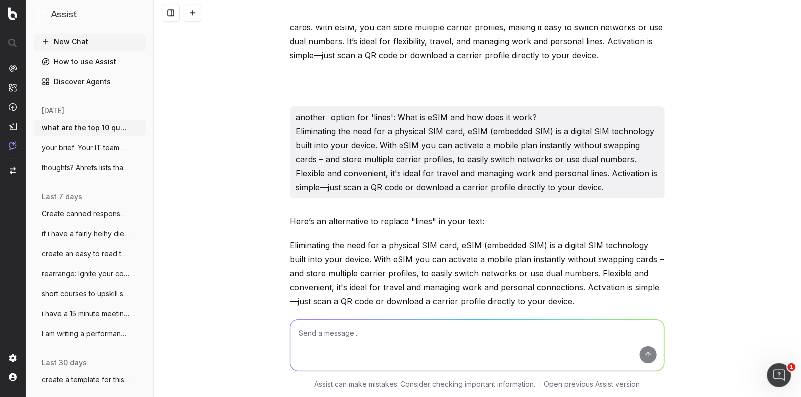
scroll to position [4540, 0]
click at [192, 18] on button at bounding box center [193, 13] width 18 height 18
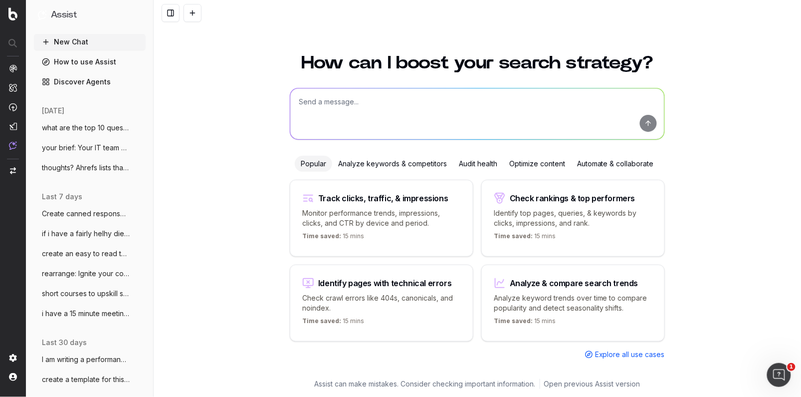
click at [184, 4] on button at bounding box center [193, 13] width 18 height 18
click at [317, 97] on textarea at bounding box center [477, 113] width 374 height 51
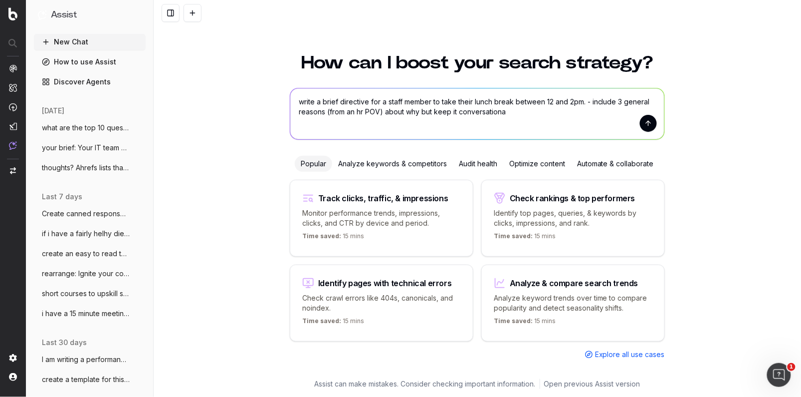
type textarea "write a brief directive for a staff member to take their lunch break between 12…"
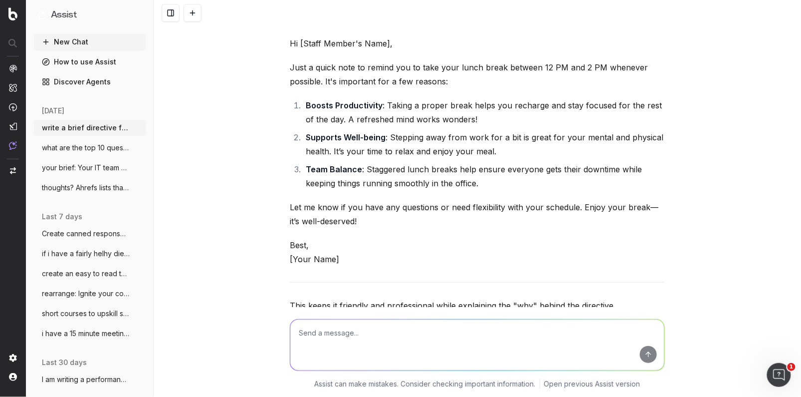
scroll to position [87, 0]
click at [303, 323] on textarea at bounding box center [477, 344] width 374 height 51
type textarea "No it is more about a scheduled time frame and why it is restricted"
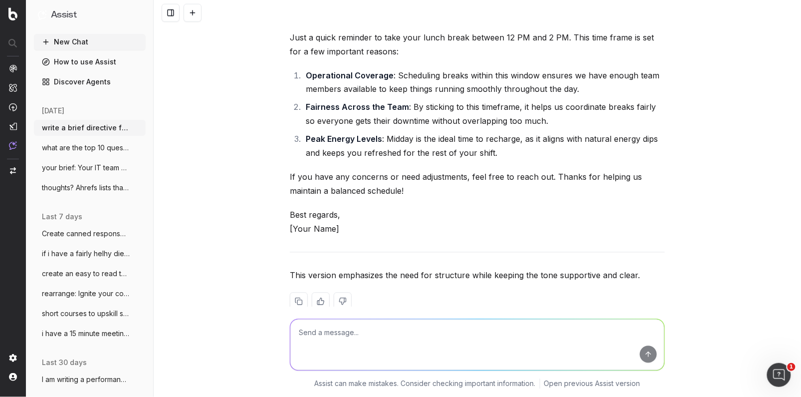
scroll to position [540, 0]
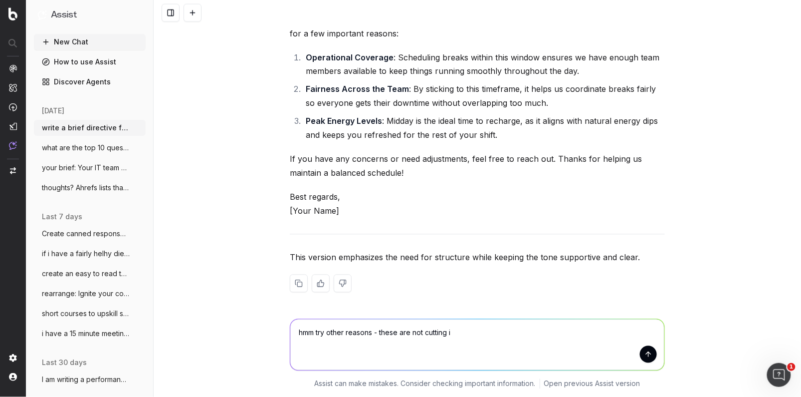
type textarea "hmm try other reasons - these are not cutting it"
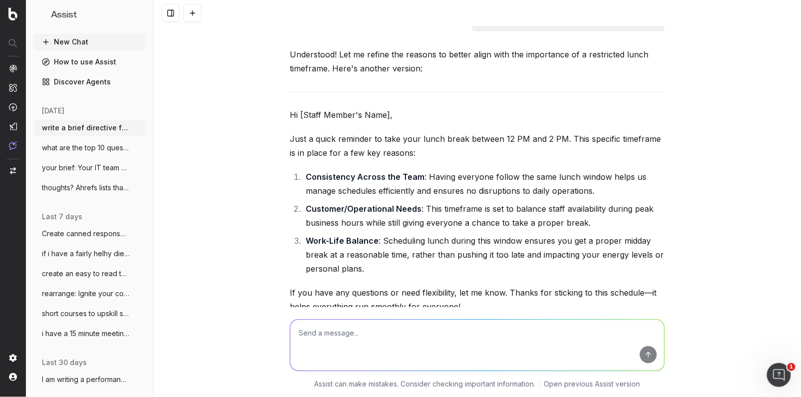
scroll to position [875, 0]
